Goal: Information Seeking & Learning: Check status

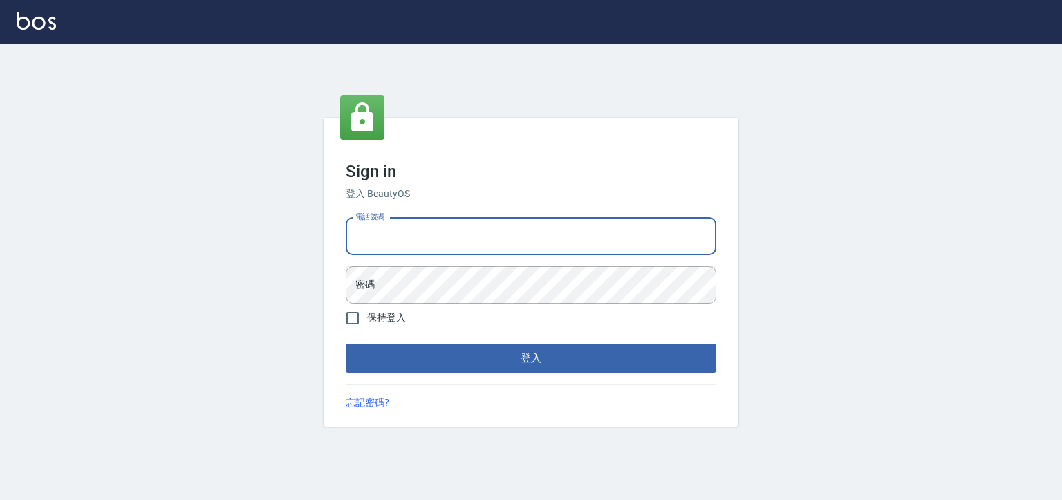
click at [439, 230] on input "電話號碼" at bounding box center [531, 236] width 371 height 37
type input "0952784615"
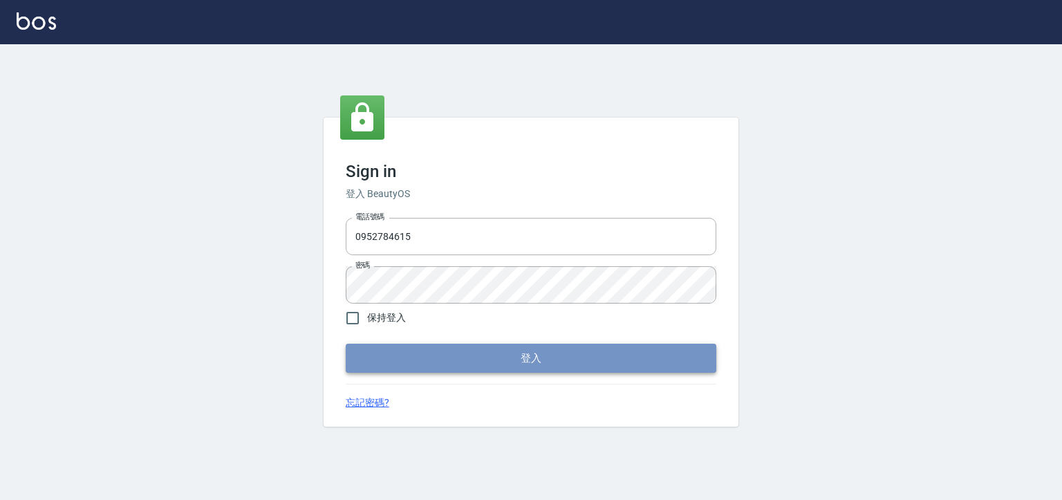
click at [479, 371] on button "登入" at bounding box center [531, 358] width 371 height 29
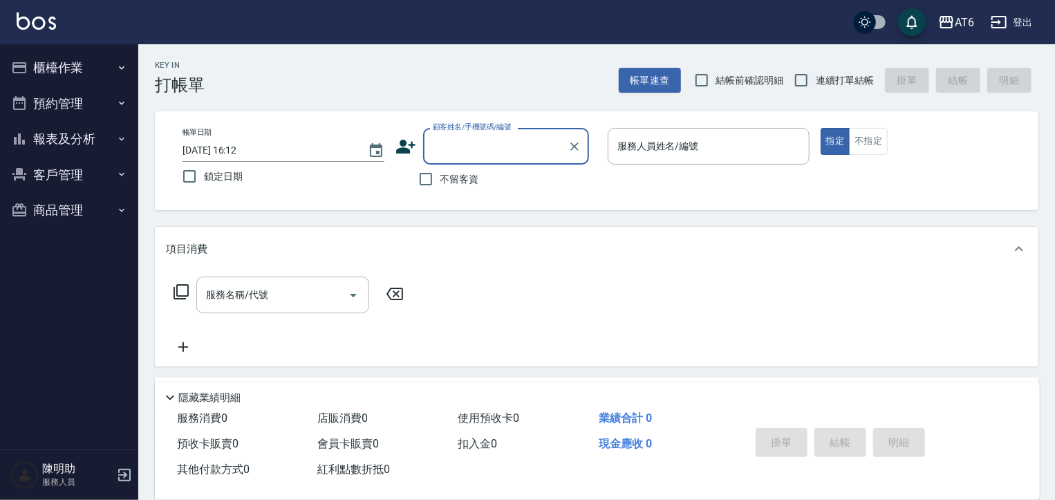
click at [80, 142] on button "報表及分析" at bounding box center [69, 139] width 127 height 36
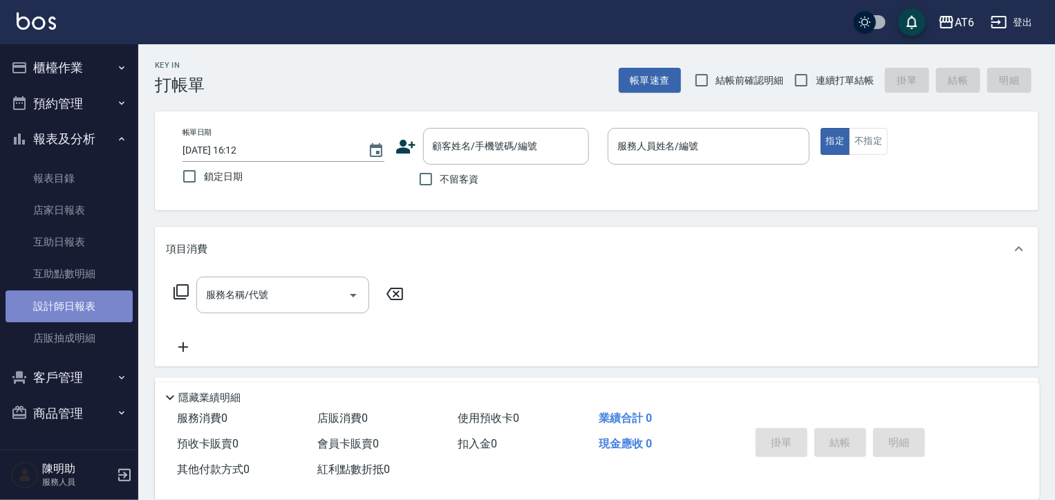
click at [86, 313] on link "設計師日報表" at bounding box center [69, 306] width 127 height 32
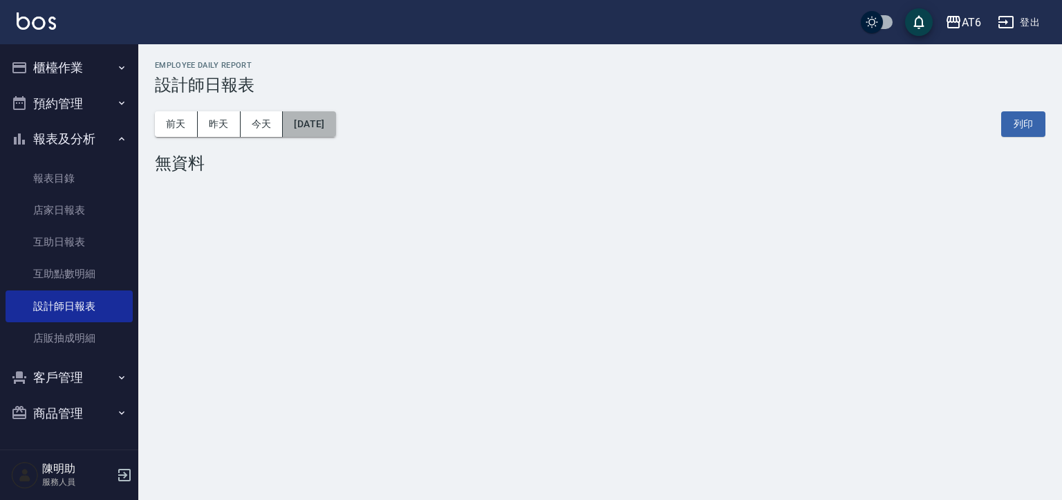
click at [335, 129] on button "2025/09/08" at bounding box center [309, 124] width 53 height 26
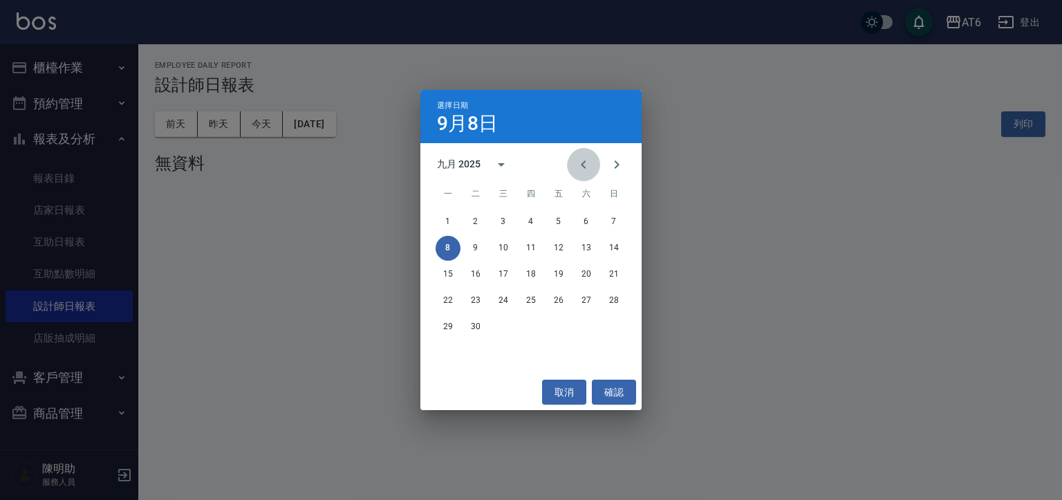
click at [581, 165] on icon "Previous month" at bounding box center [583, 164] width 5 height 8
click at [615, 326] on button "31" at bounding box center [614, 327] width 25 height 25
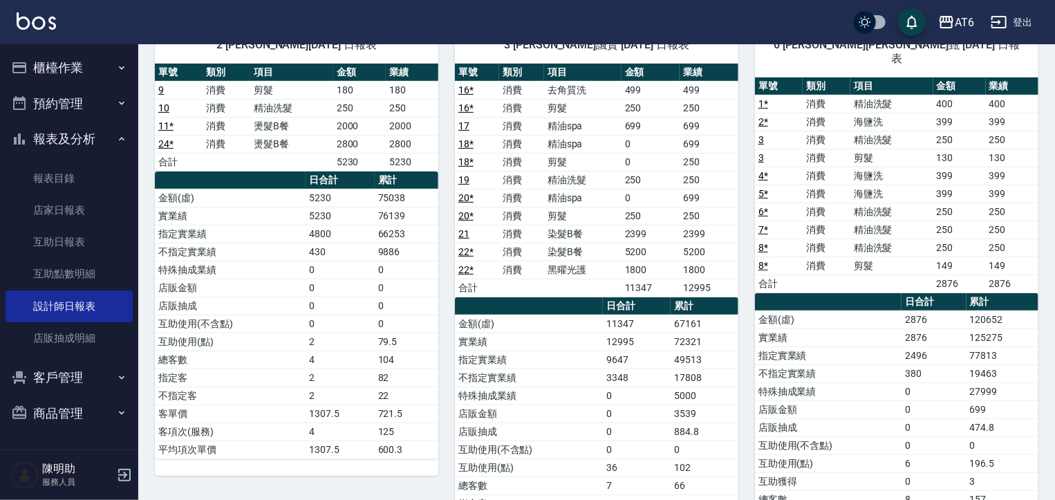
scroll to position [207, 0]
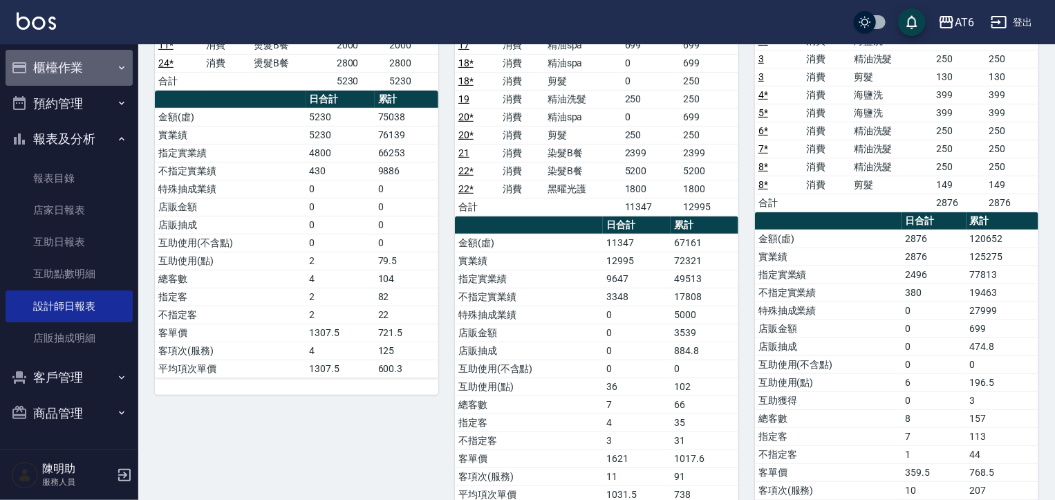
click at [55, 69] on button "櫃檯作業" at bounding box center [69, 68] width 127 height 36
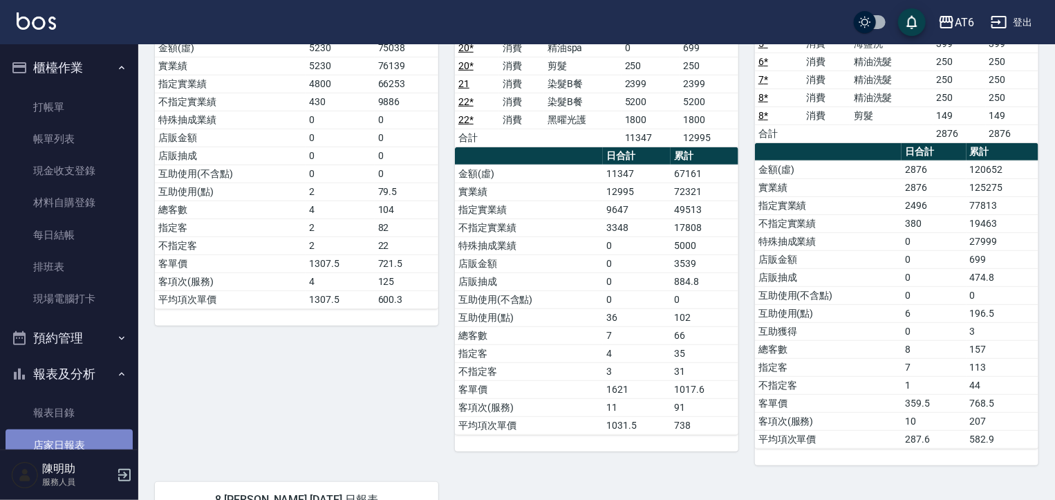
scroll to position [272, 0]
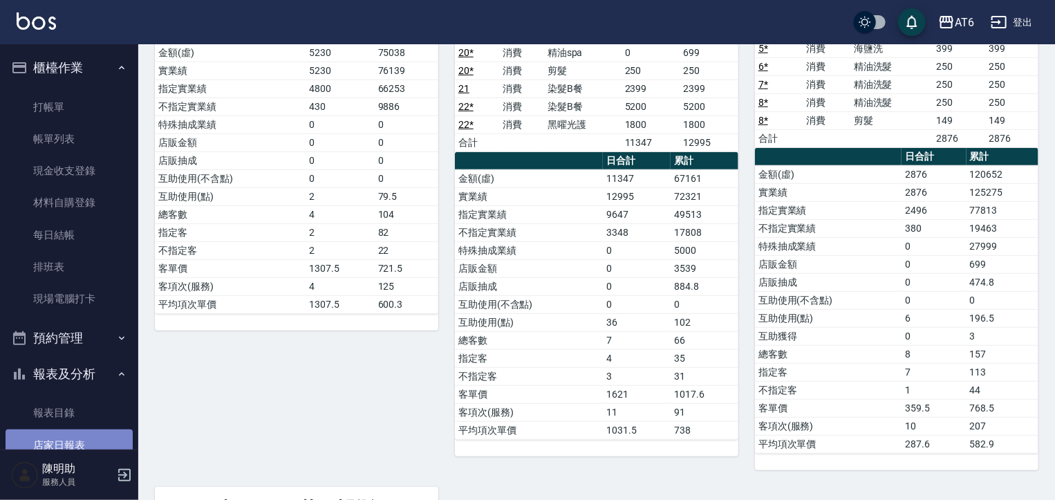
click at [69, 441] on link "店家日報表" at bounding box center [69, 445] width 127 height 32
